Goal: Task Accomplishment & Management: Use online tool/utility

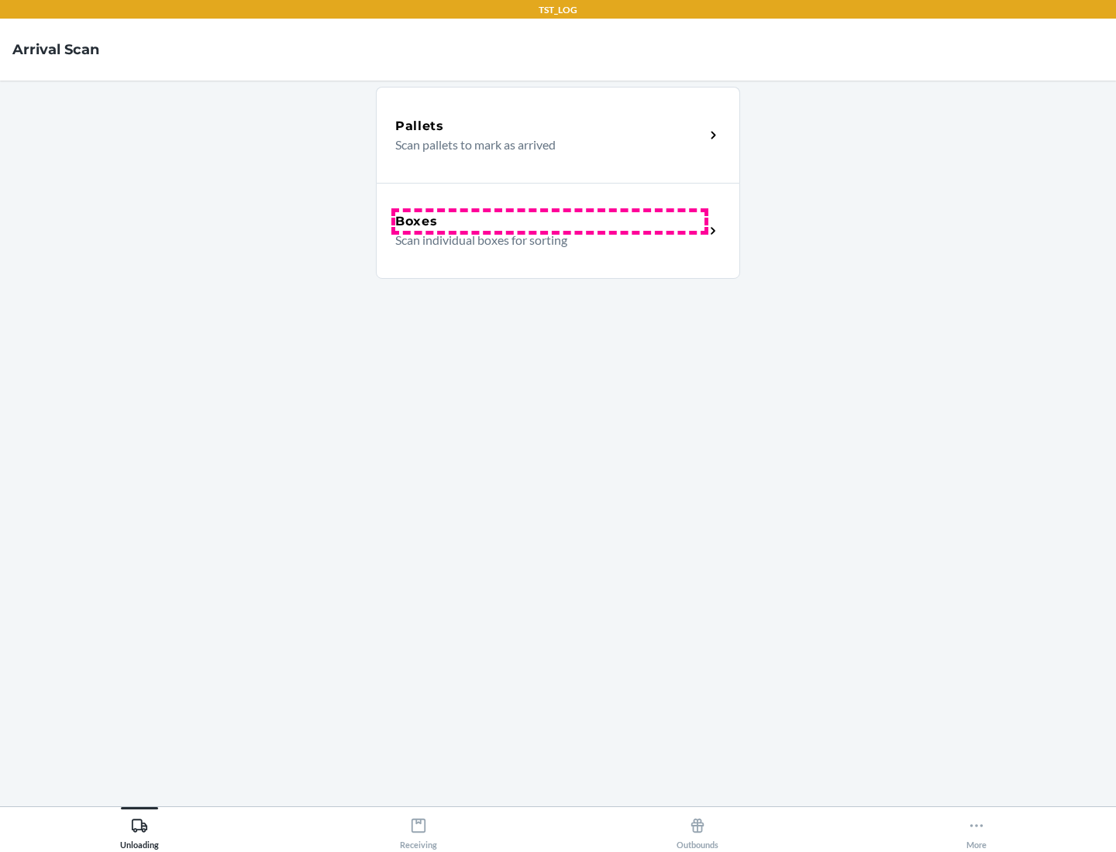
click at [549, 222] on div "Boxes" at bounding box center [549, 221] width 309 height 19
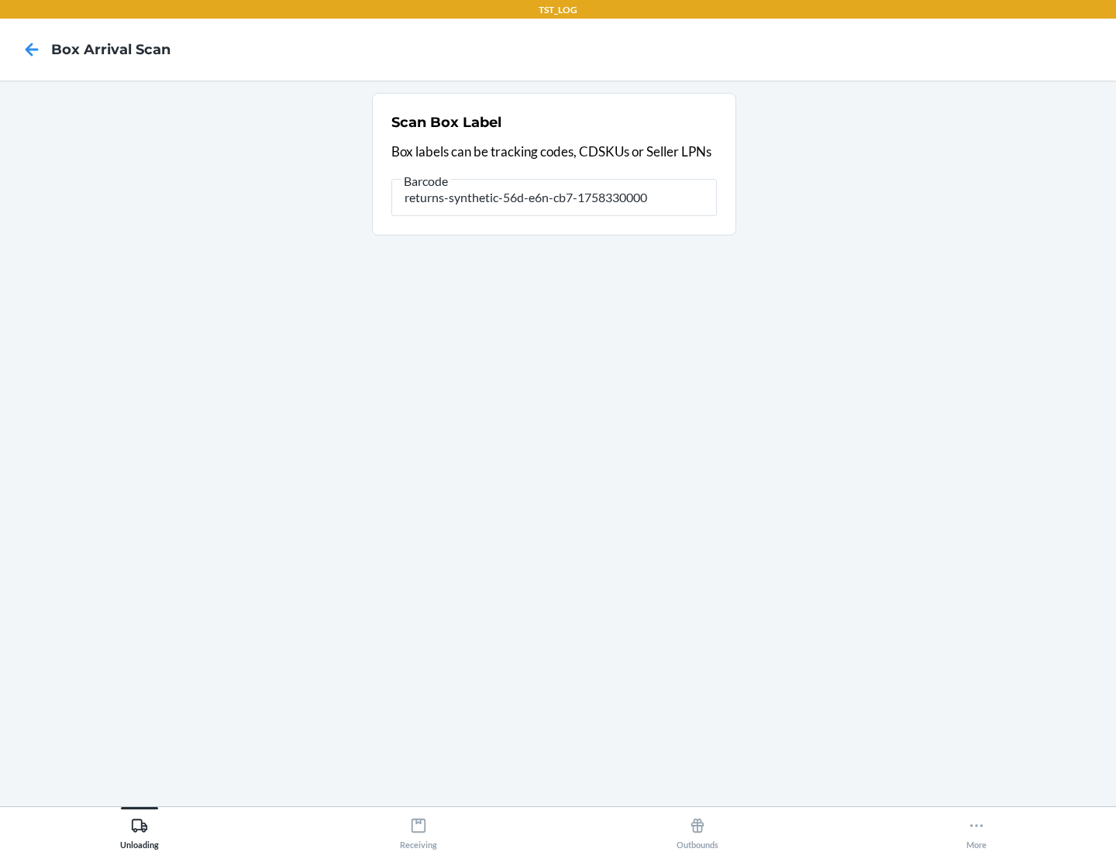
type input "returns-synthetic-56d-e6n-cb7-1758330000"
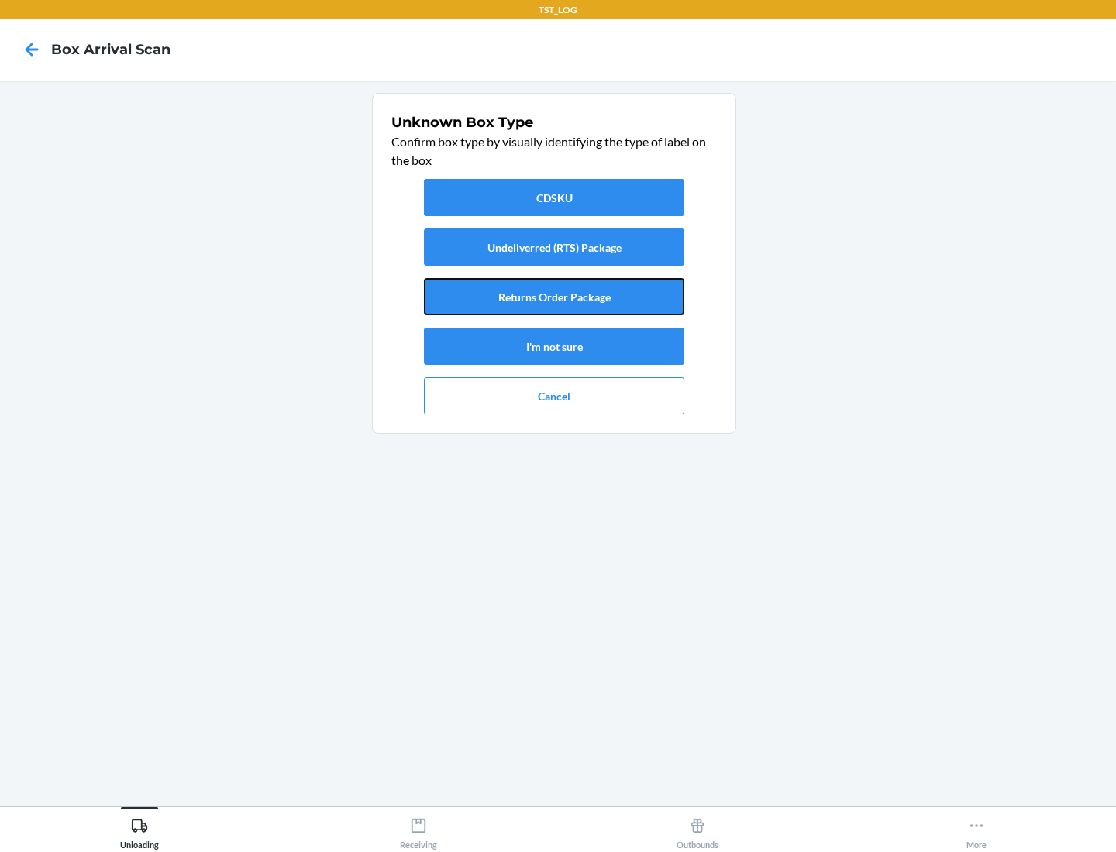
click at [554, 297] on button "Returns Order Package" at bounding box center [554, 296] width 260 height 37
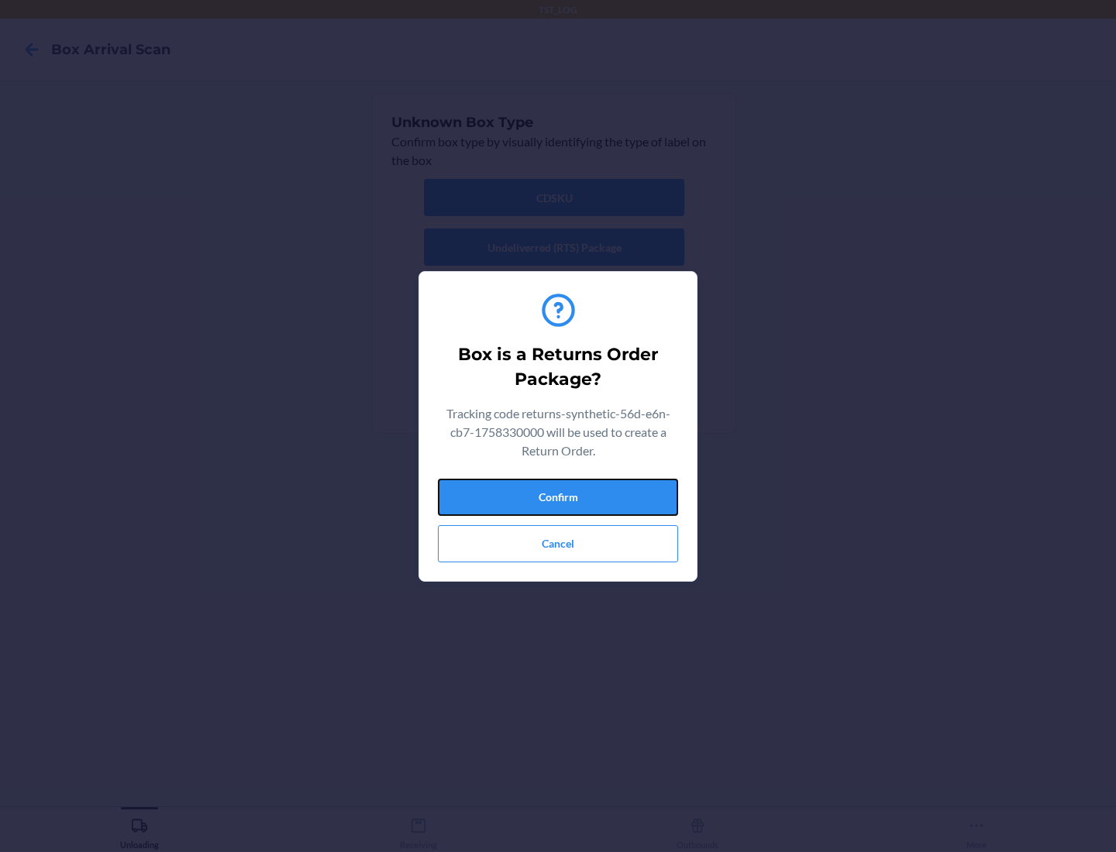
click at [558, 497] on button "Confirm" at bounding box center [558, 497] width 240 height 37
